Goal: Information Seeking & Learning: Learn about a topic

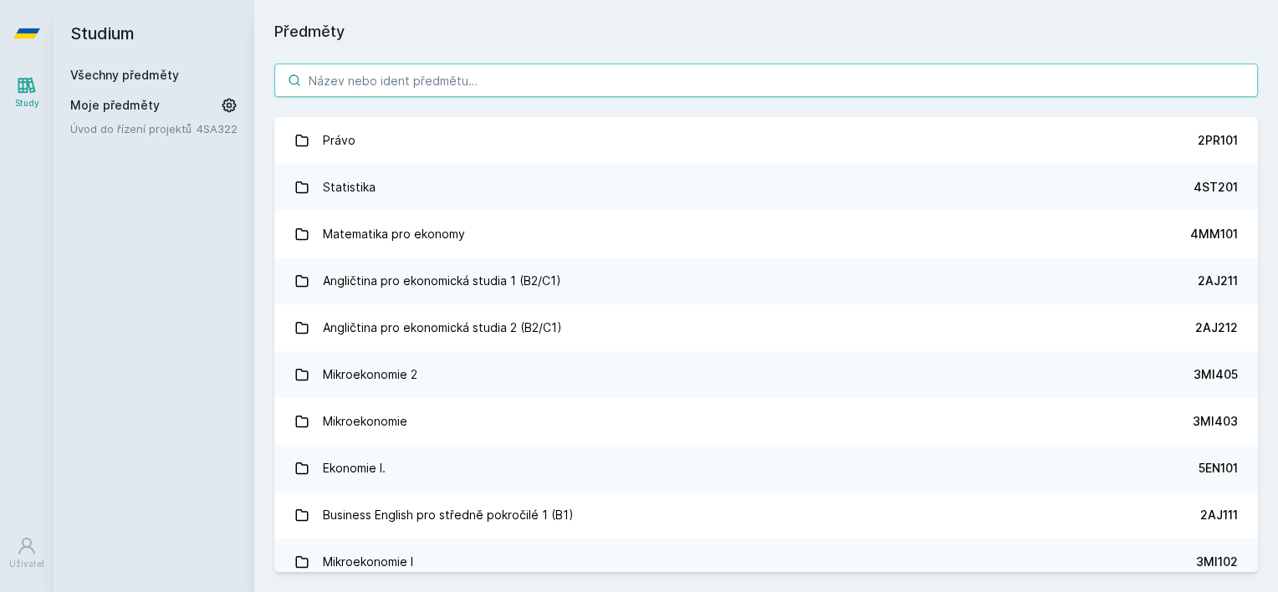
click at [371, 84] on input "search" at bounding box center [765, 80] width 983 height 33
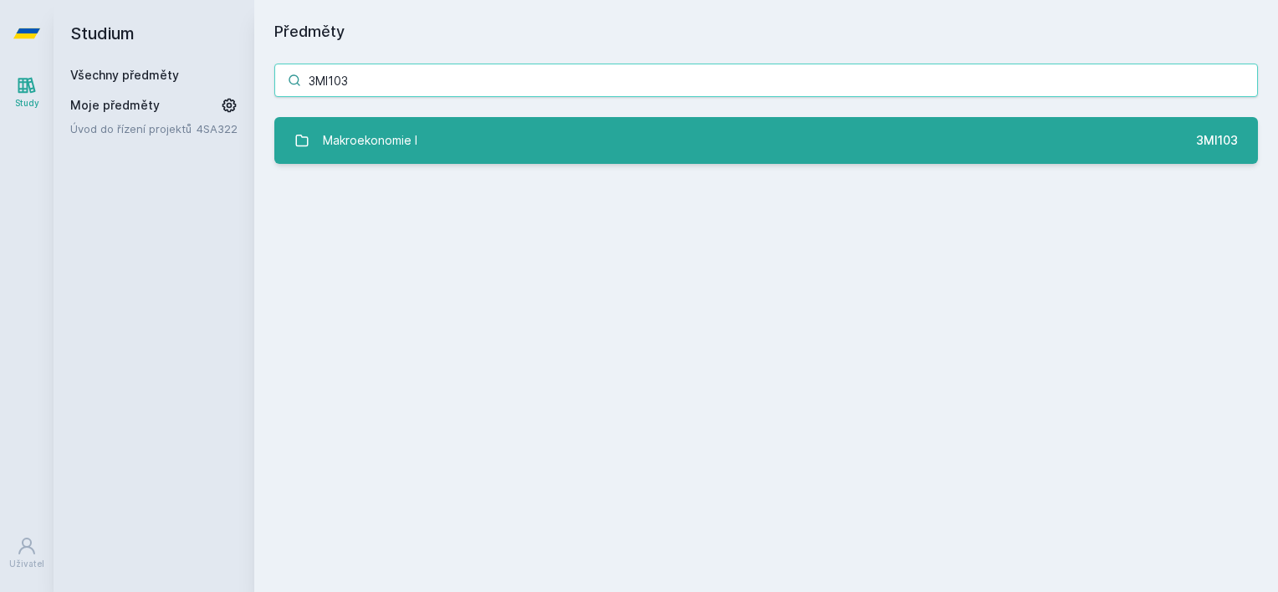
type input "3MI103"
click at [371, 124] on div "Makroekonomie I" at bounding box center [370, 140] width 94 height 33
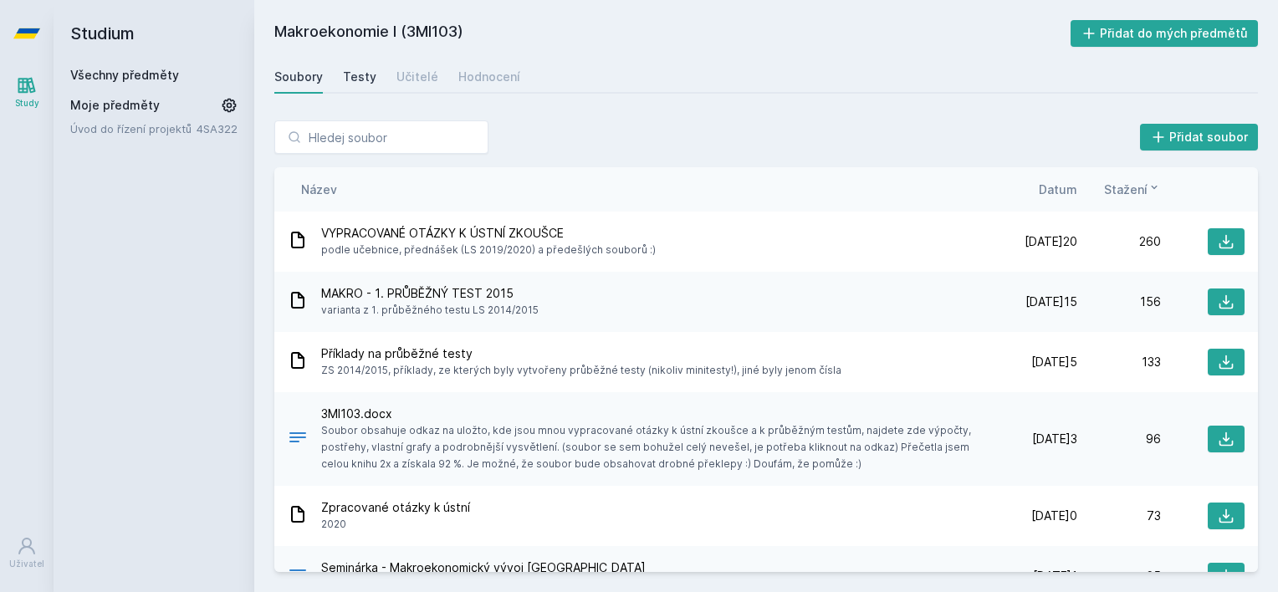
click at [368, 86] on link "Testy" at bounding box center [359, 76] width 33 height 33
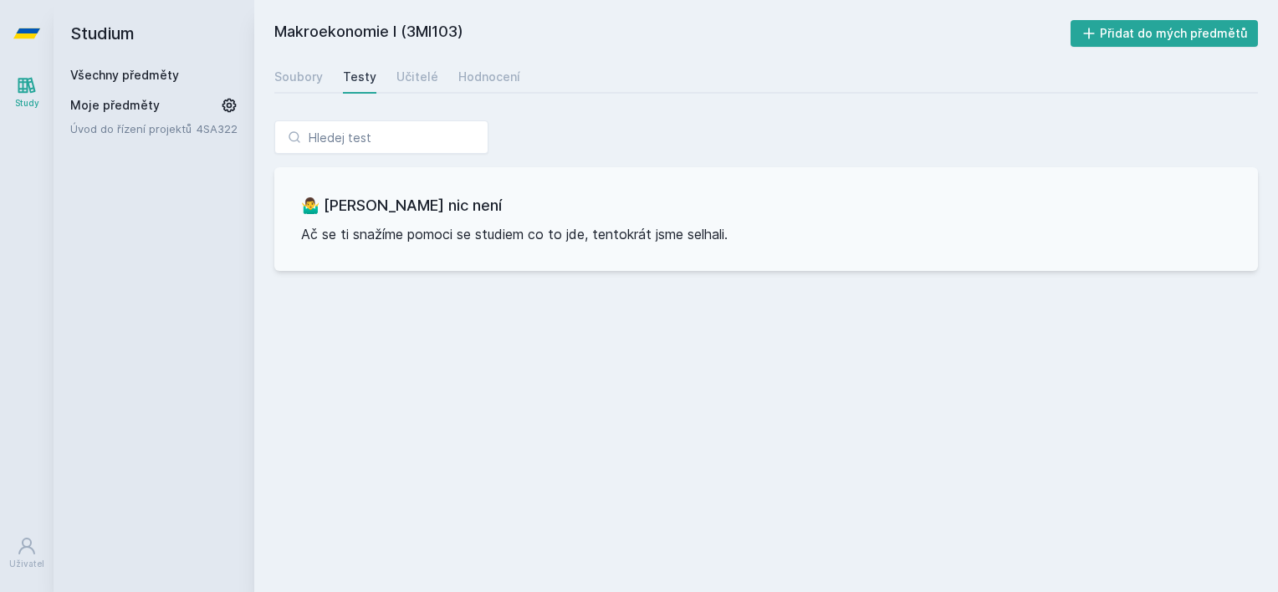
click at [378, 81] on div "Soubory Testy Učitelé Hodnocení" at bounding box center [765, 76] width 983 height 33
click at [396, 77] on div "Učitelé" at bounding box center [417, 77] width 42 height 17
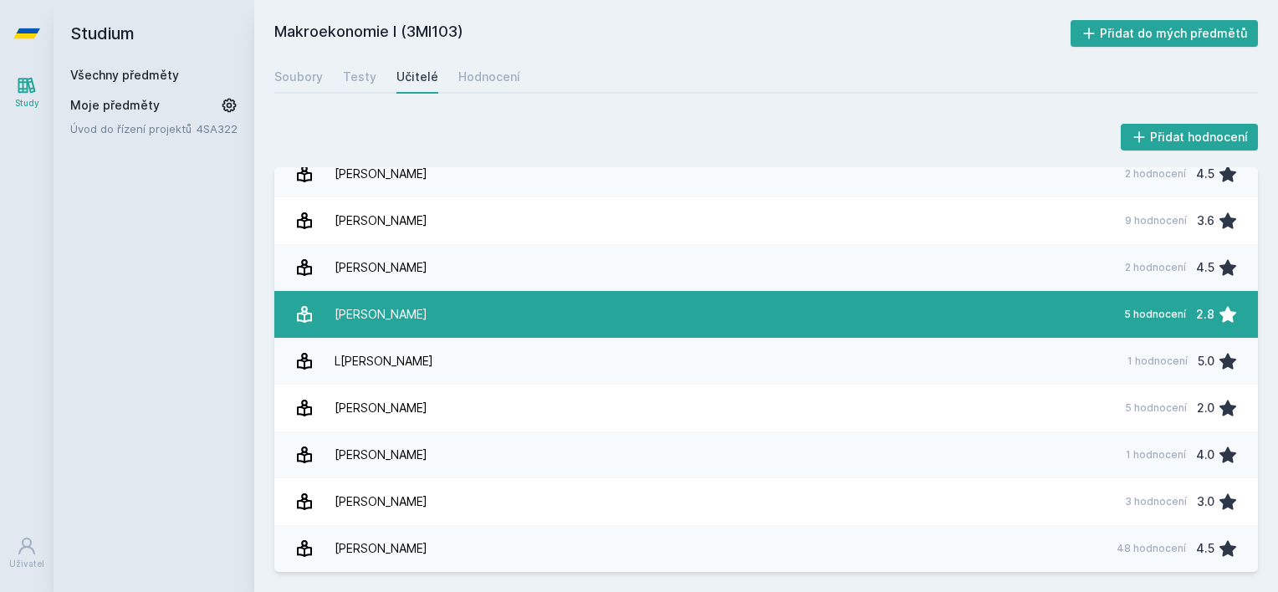
scroll to position [344, 0]
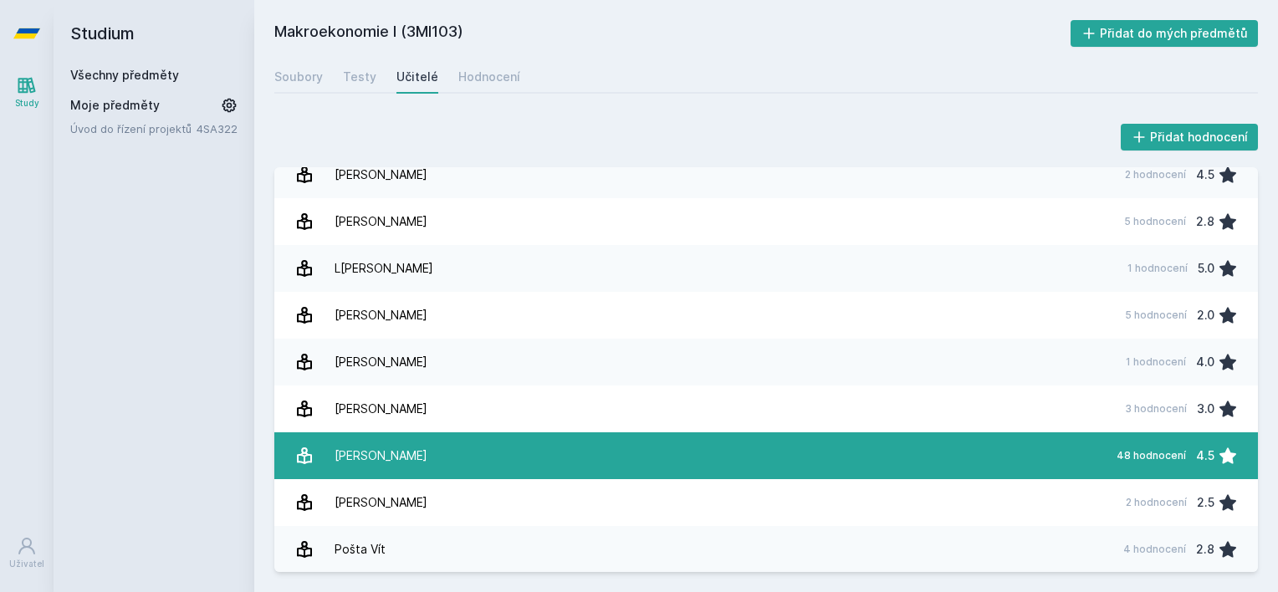
click at [701, 461] on link "[PERSON_NAME] 48 hodnocení 4.5" at bounding box center [765, 455] width 983 height 47
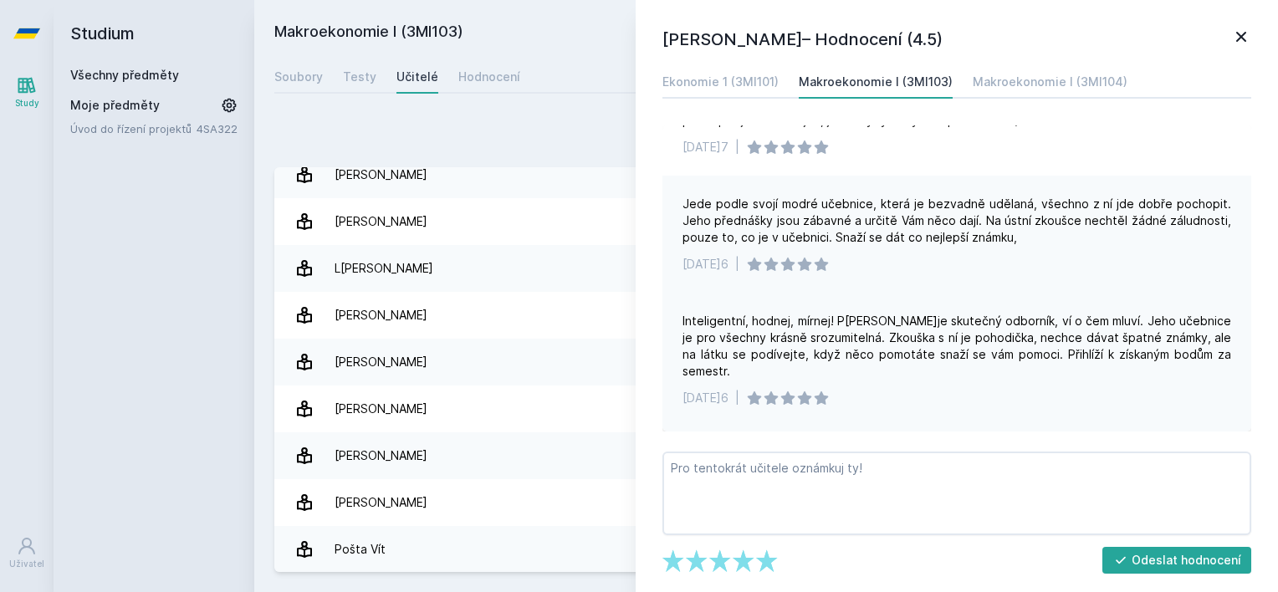
scroll to position [753, 0]
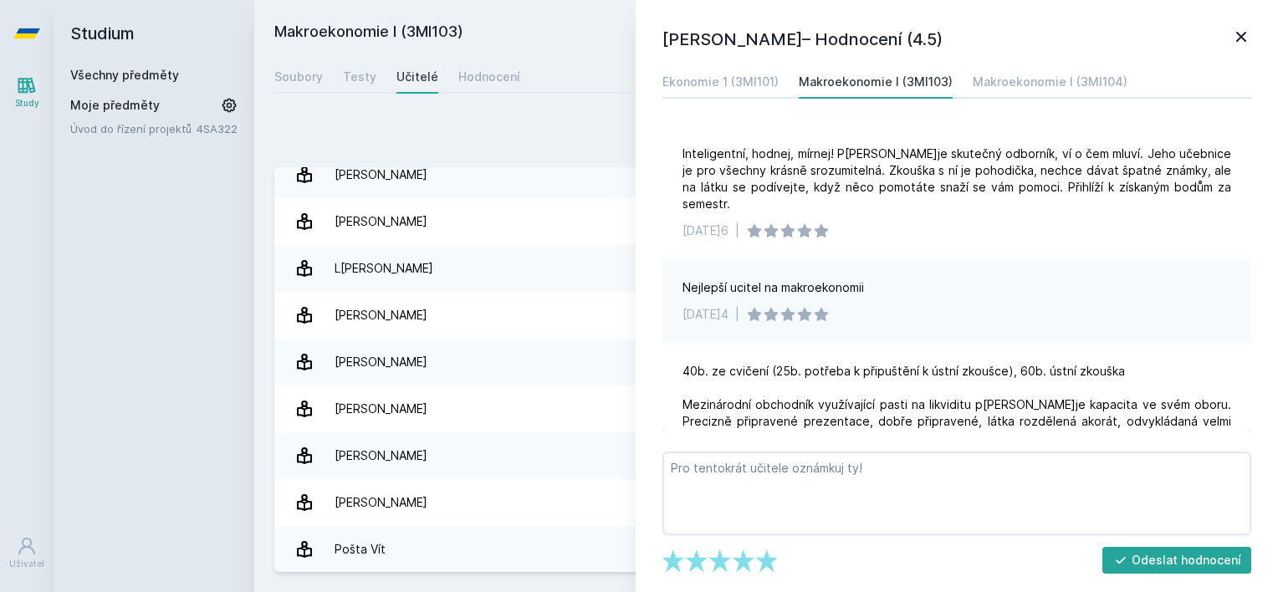
click at [1241, 33] on icon at bounding box center [1241, 37] width 20 height 20
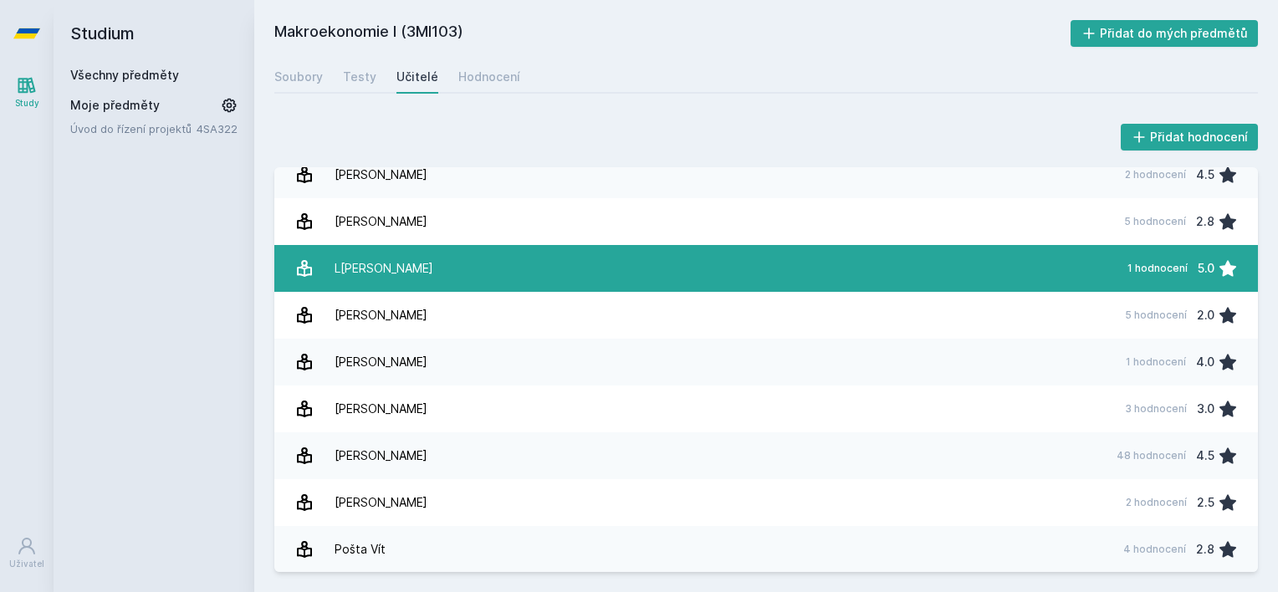
scroll to position [176, 0]
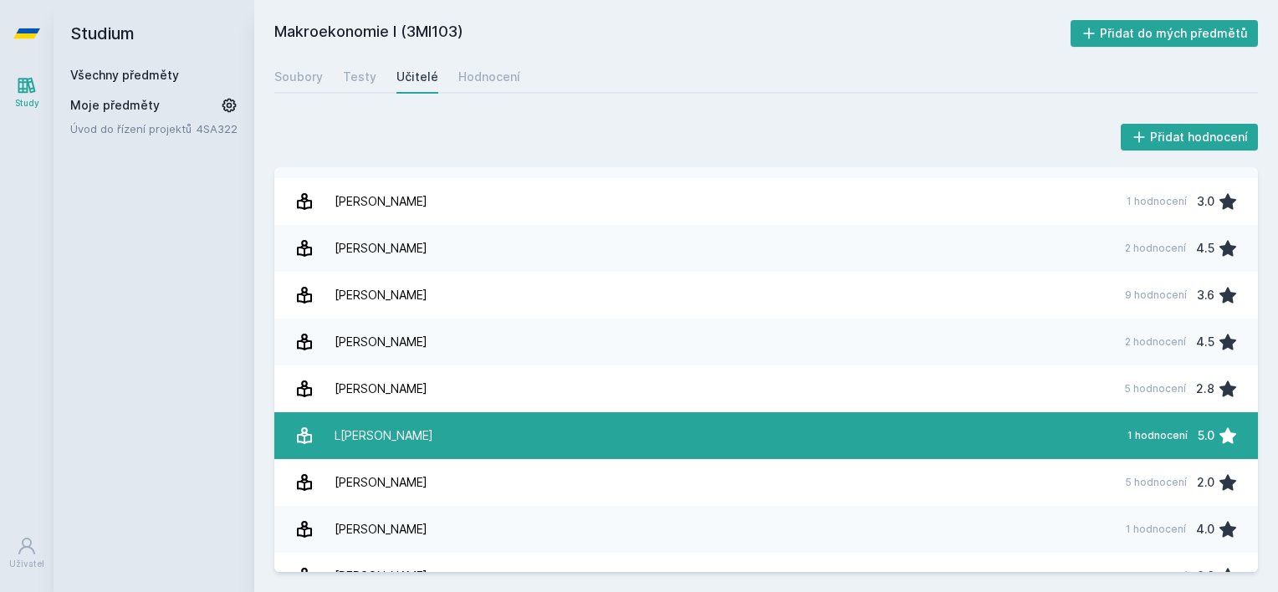
click at [774, 418] on link "L[PERSON_NAME] 1 hodnocení 5.0" at bounding box center [765, 435] width 983 height 47
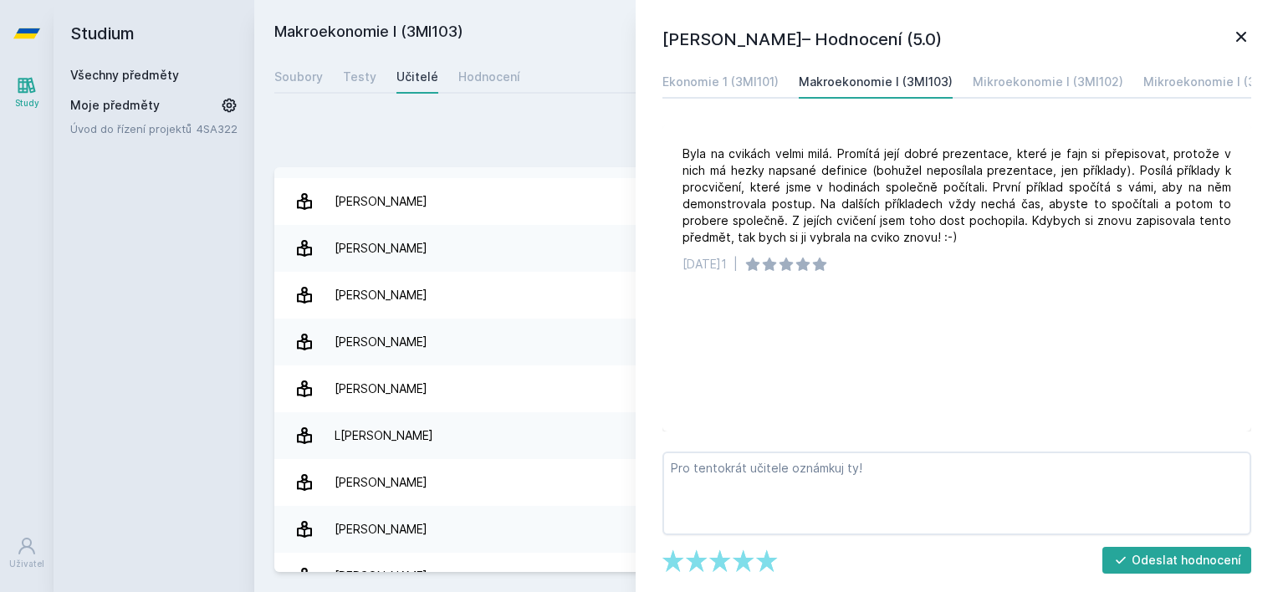
click at [766, 414] on div "Byla na cvikách velmi milá. Promítá její dobré prezentace, které je fajn si pře…" at bounding box center [956, 278] width 589 height 306
click at [1243, 31] on icon at bounding box center [1241, 37] width 20 height 20
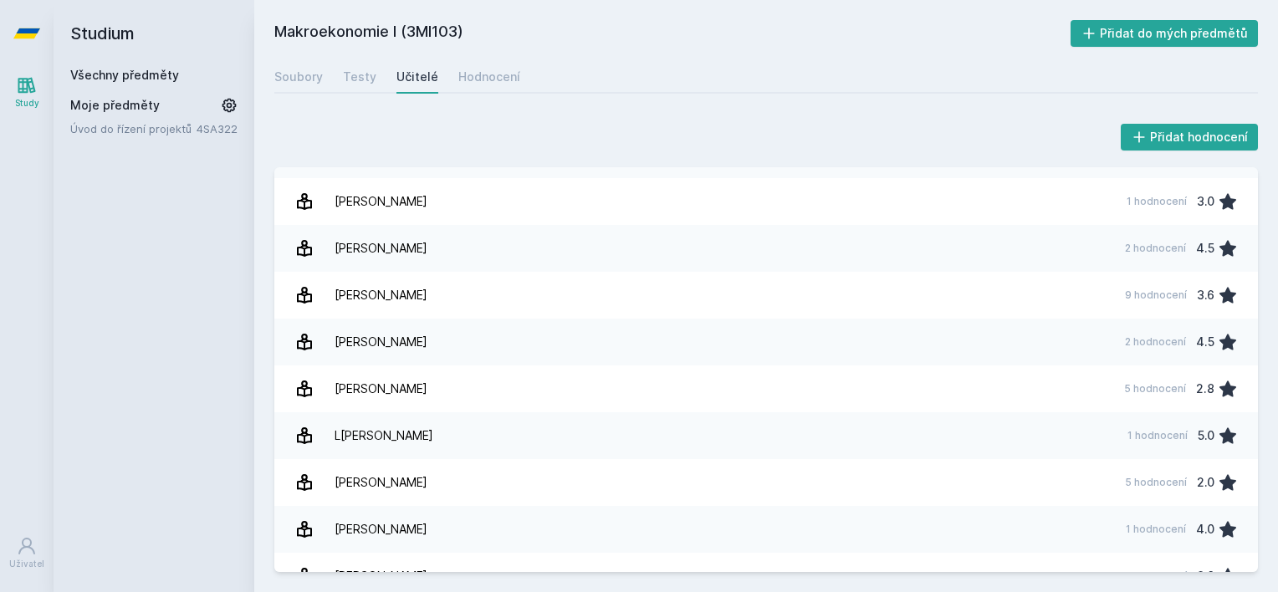
click at [120, 77] on link "Všechny předměty" at bounding box center [124, 75] width 109 height 14
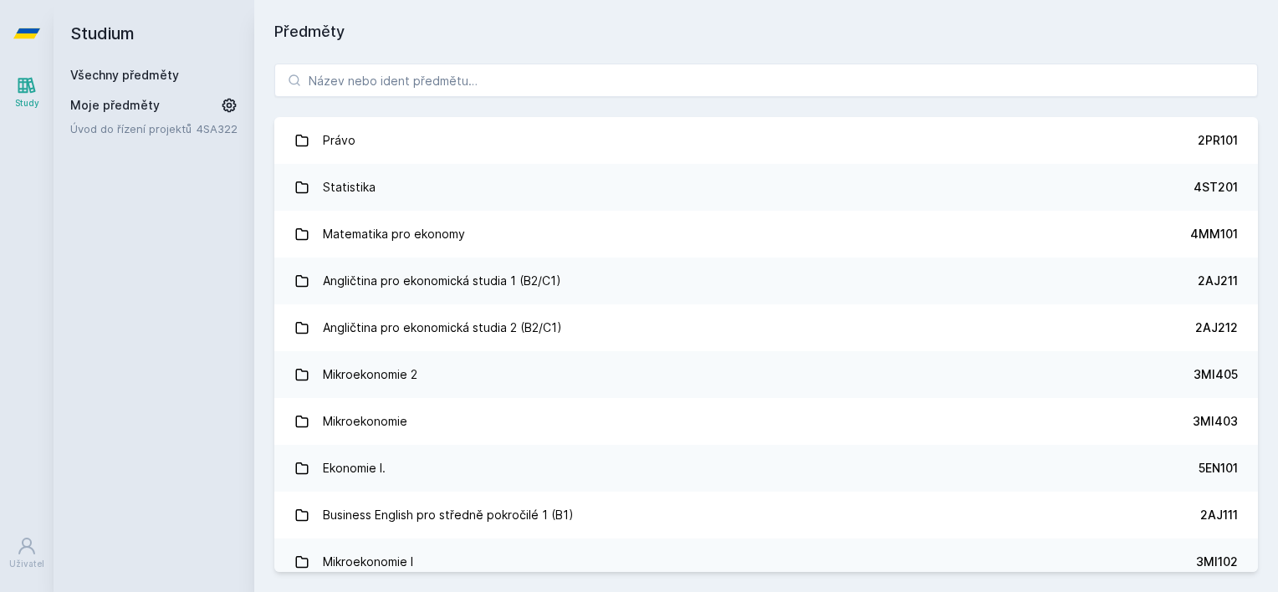
click at [383, 59] on div "Právo 2PR101 Statistika 4ST201 Matematika pro ekonomy 4MM101 Angličtina pro eko…" at bounding box center [766, 317] width 1024 height 549
click at [370, 72] on input "search" at bounding box center [765, 80] width 983 height 33
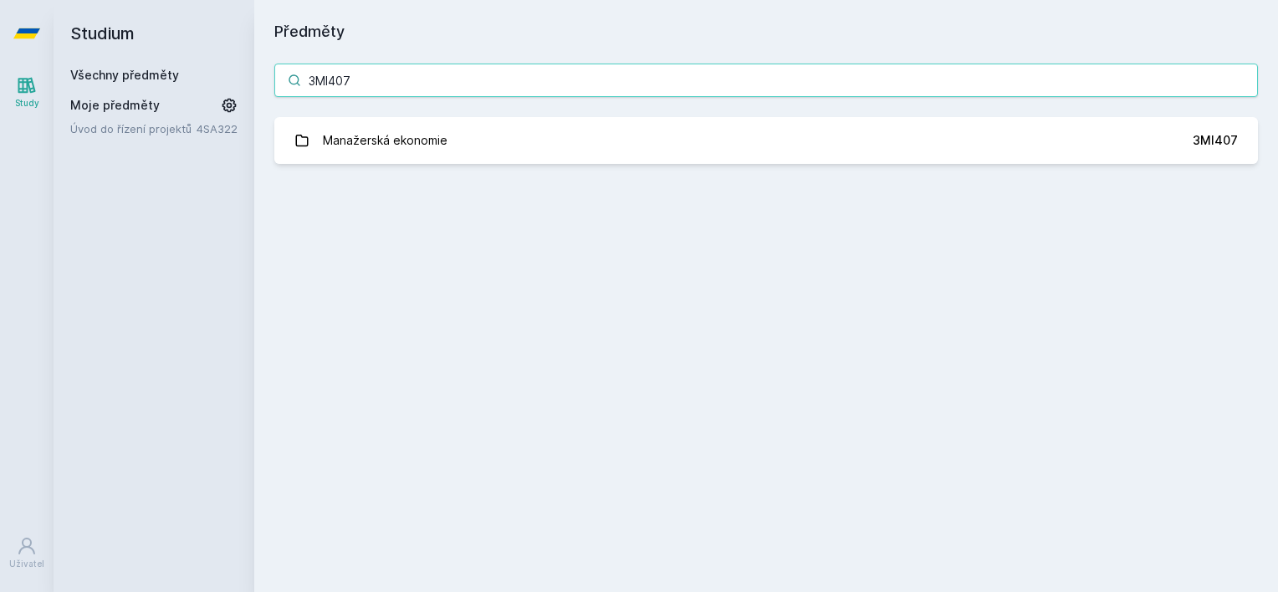
type input "3MI407"
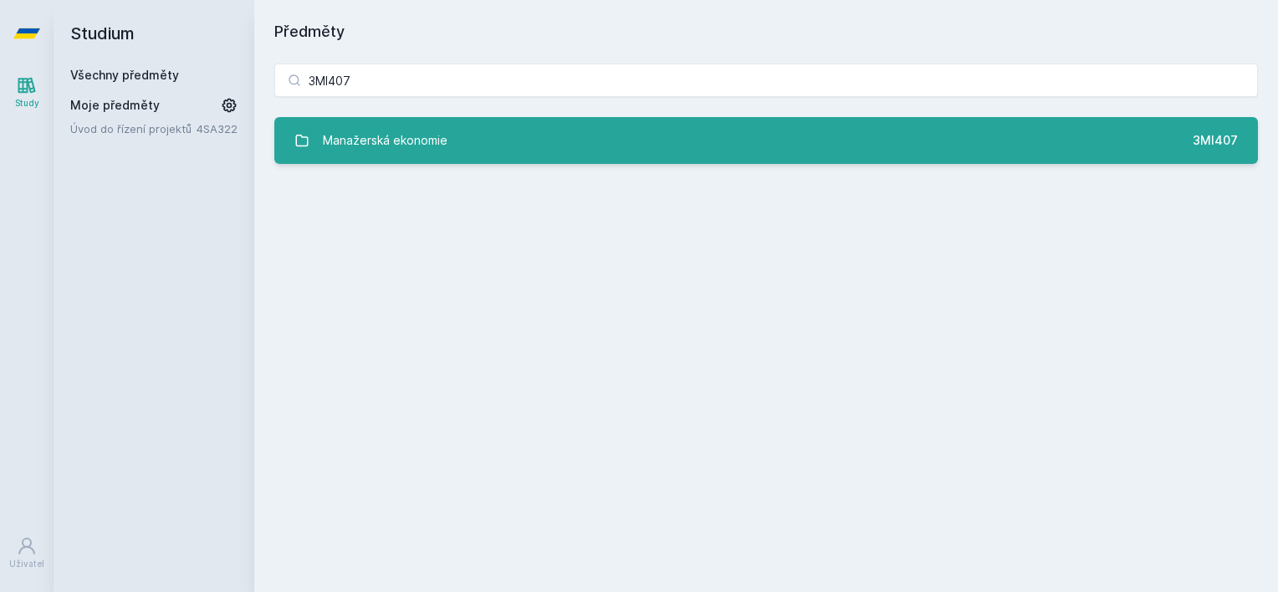
click at [389, 130] on div "Manažerská ekonomie" at bounding box center [385, 140] width 125 height 33
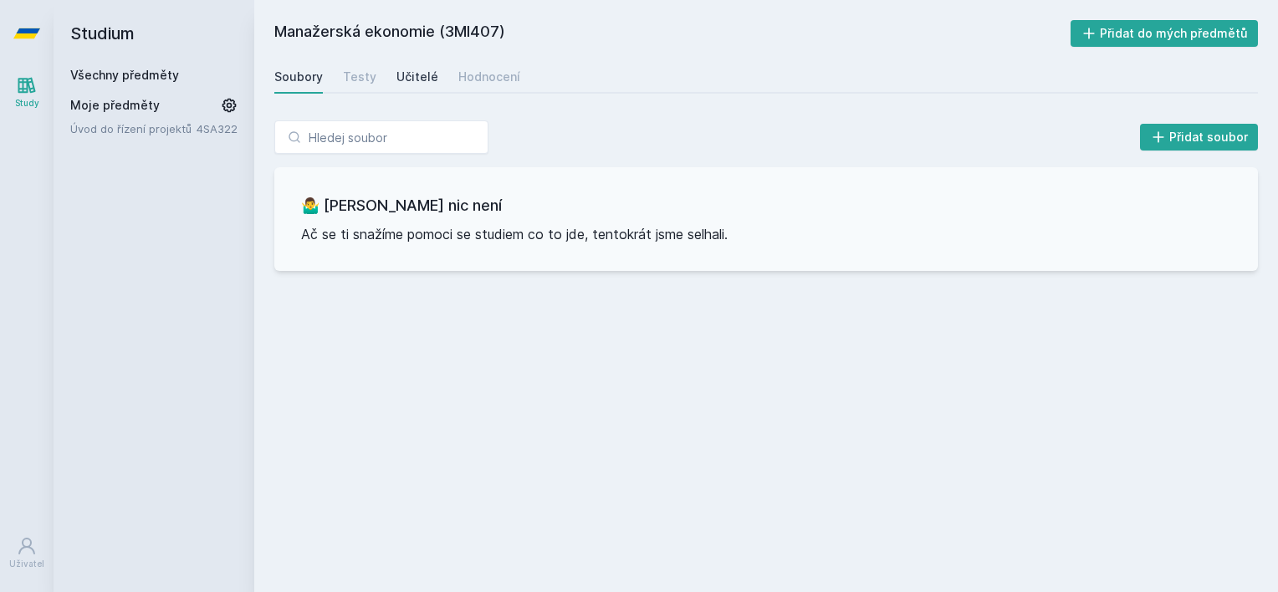
click at [396, 79] on div "Učitelé" at bounding box center [417, 77] width 42 height 17
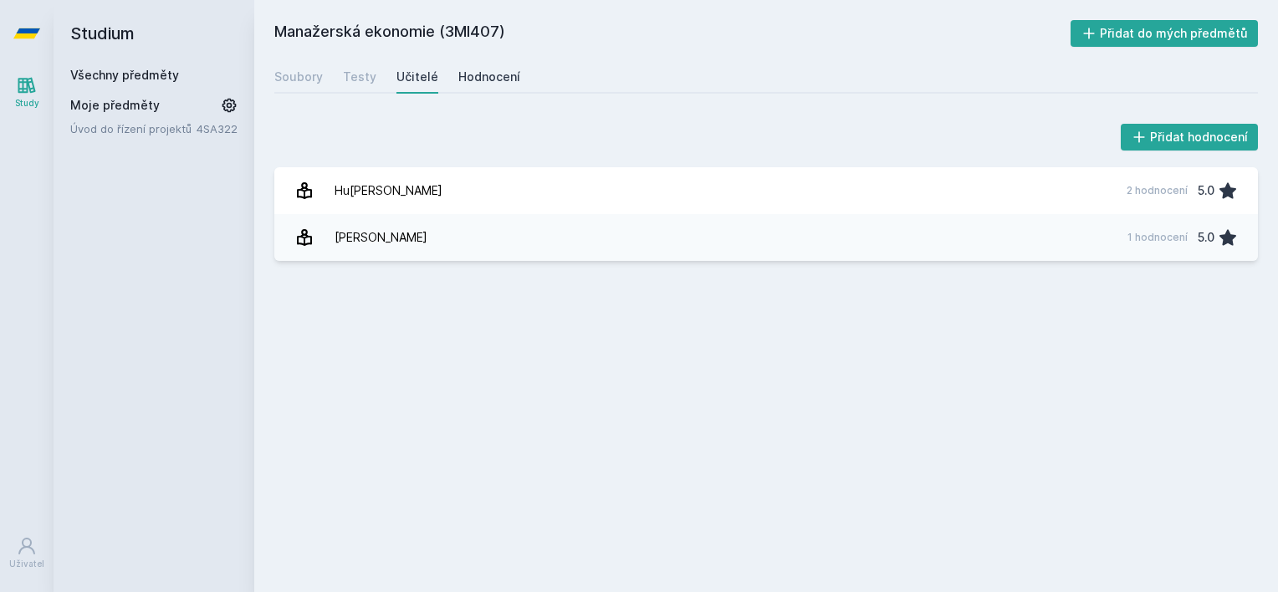
click at [485, 84] on div "Hodnocení" at bounding box center [489, 77] width 62 height 17
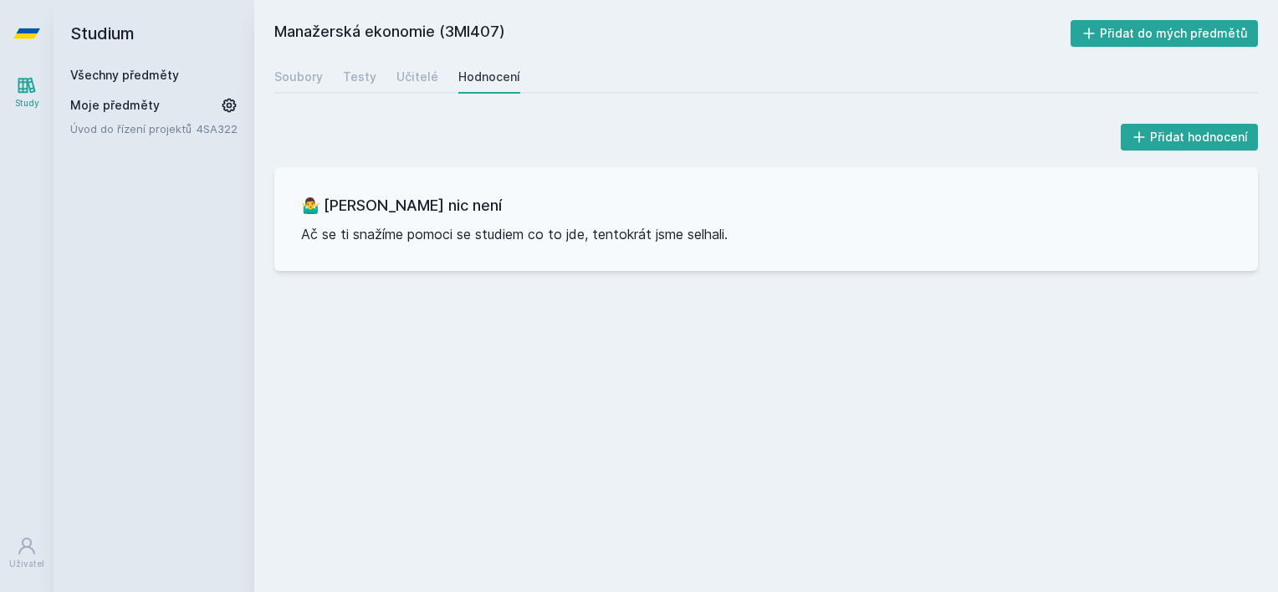
click at [154, 75] on link "Všechny předměty" at bounding box center [124, 75] width 109 height 14
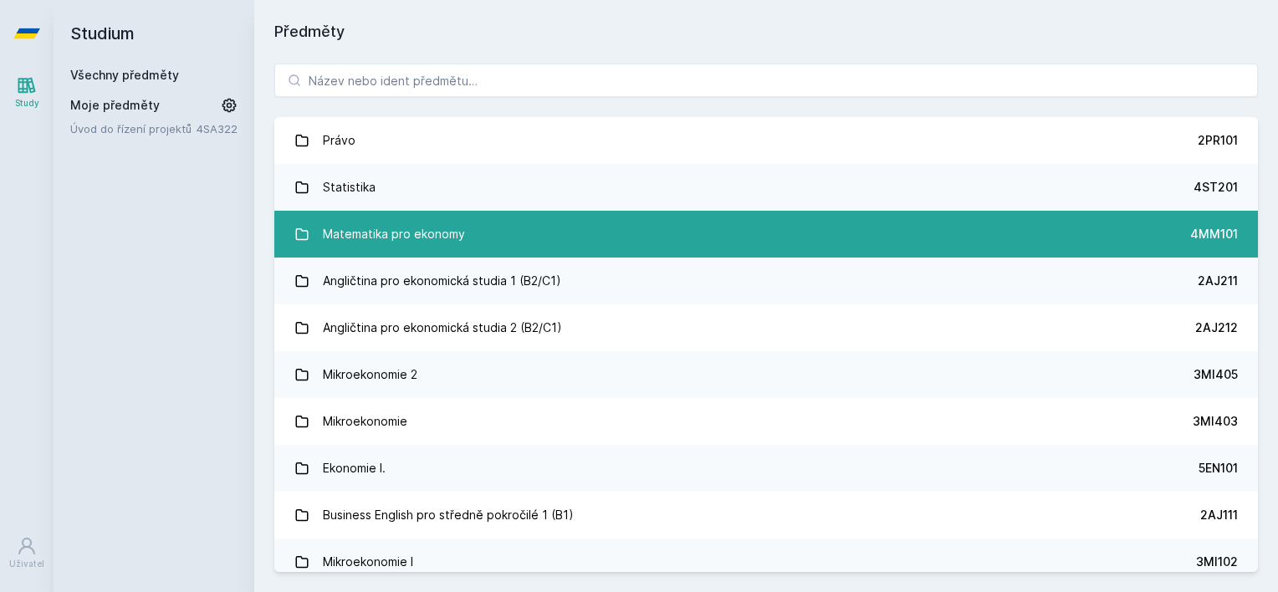
drag, startPoint x: 169, startPoint y: 552, endPoint x: 655, endPoint y: 220, distance: 588.5
click at [169, 552] on div "Studium Všechny předměty Moje předměty Úvod do řízení projektů 4SA322" at bounding box center [154, 296] width 201 height 592
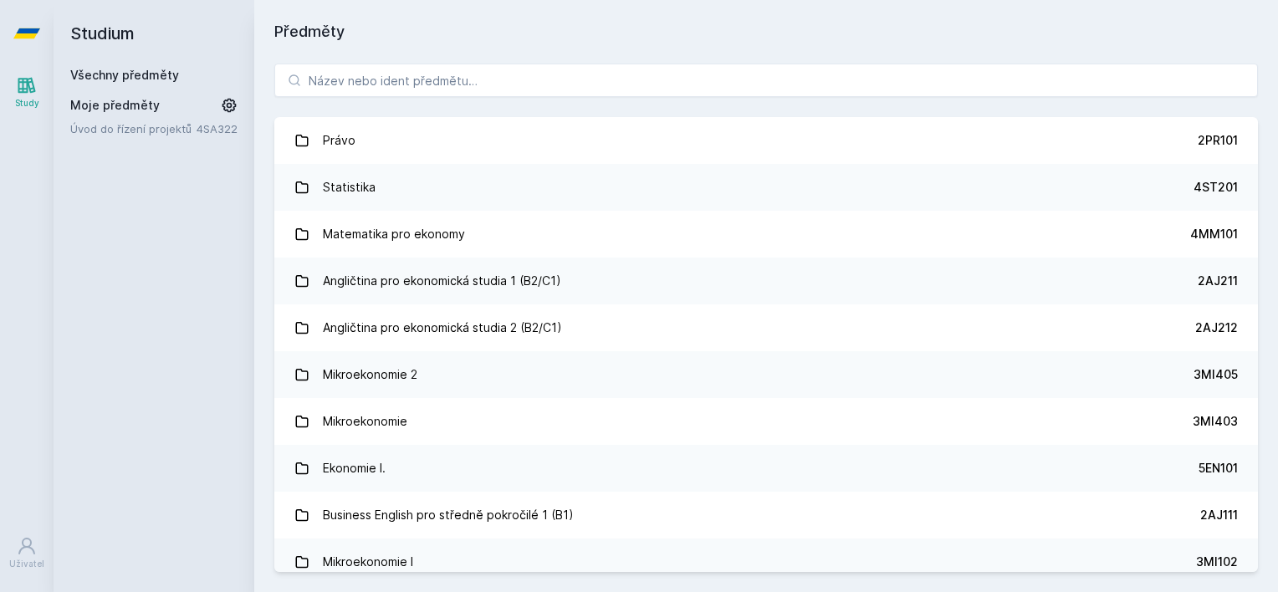
click at [559, 101] on div "Právo 2PR101 Statistika 4ST201 Matematika pro ekonomy 4MM101 Angličtina pro eko…" at bounding box center [766, 317] width 1024 height 549
click at [555, 68] on input "search" at bounding box center [765, 80] width 983 height 33
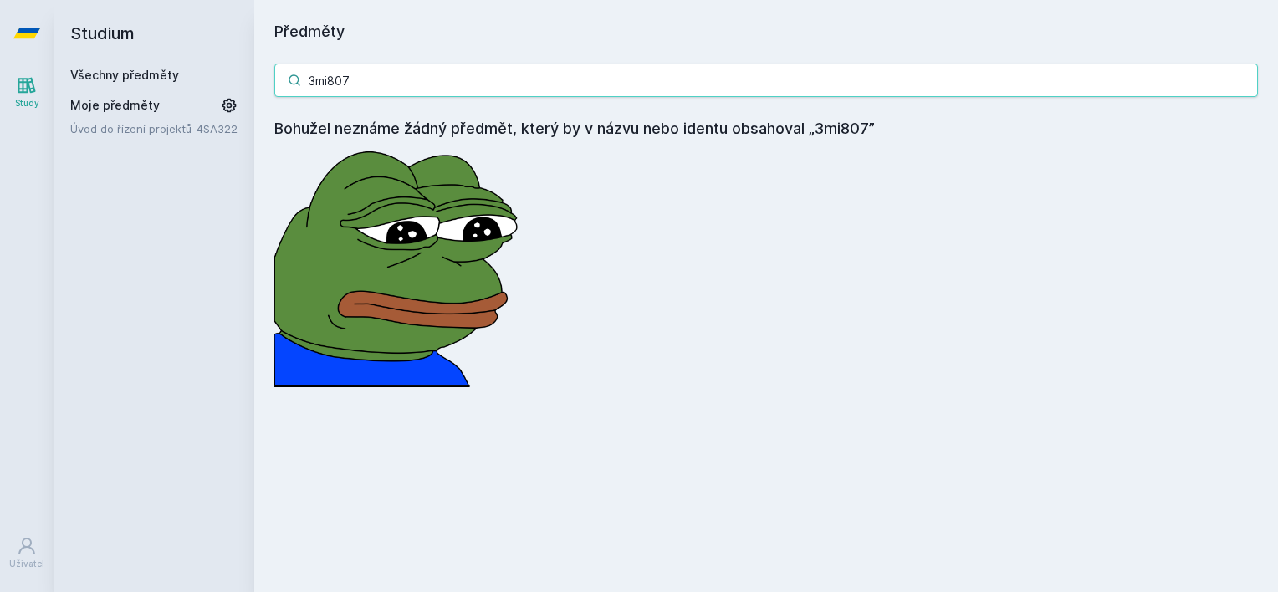
click at [532, 76] on input "3mi807" at bounding box center [765, 80] width 983 height 33
type input "3mi807"
